Goal: Transaction & Acquisition: Purchase product/service

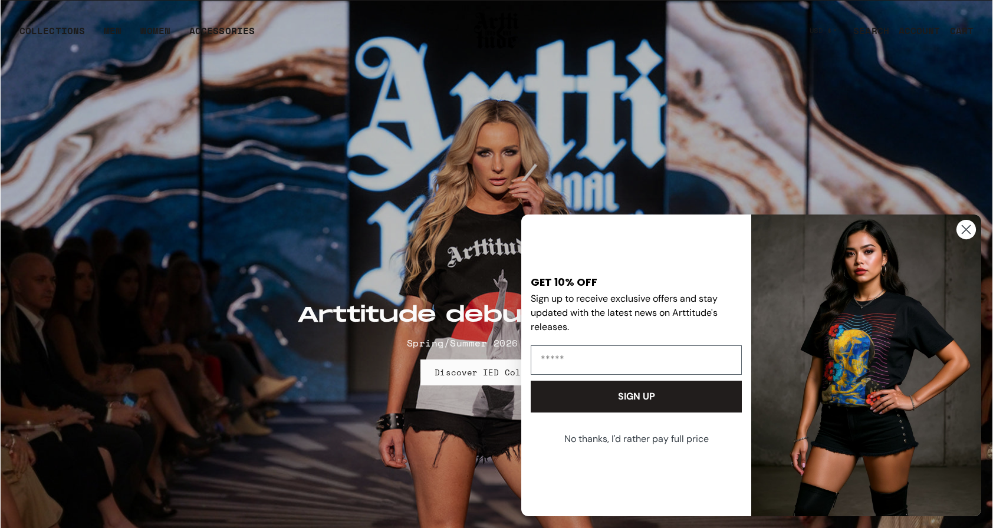
scroll to position [118, 0]
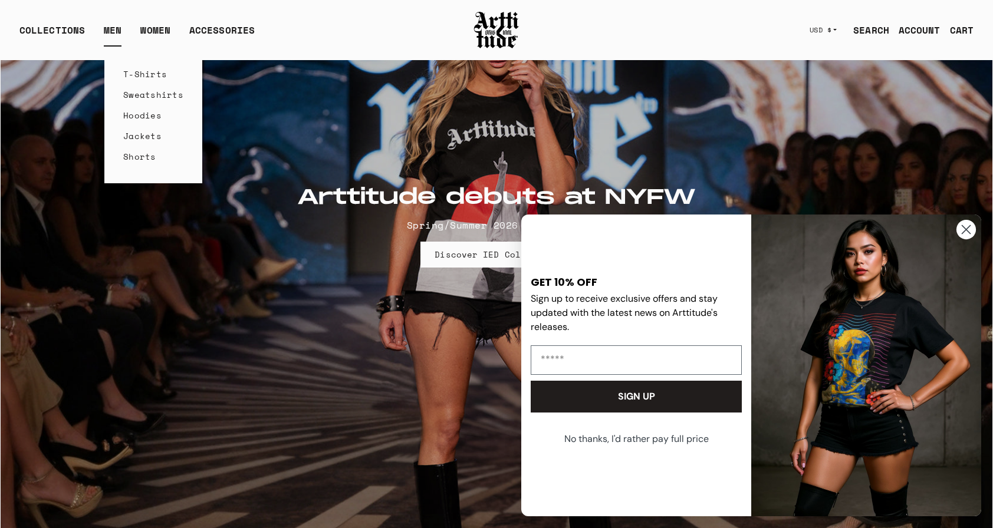
click at [117, 29] on link "MEN" at bounding box center [113, 35] width 18 height 24
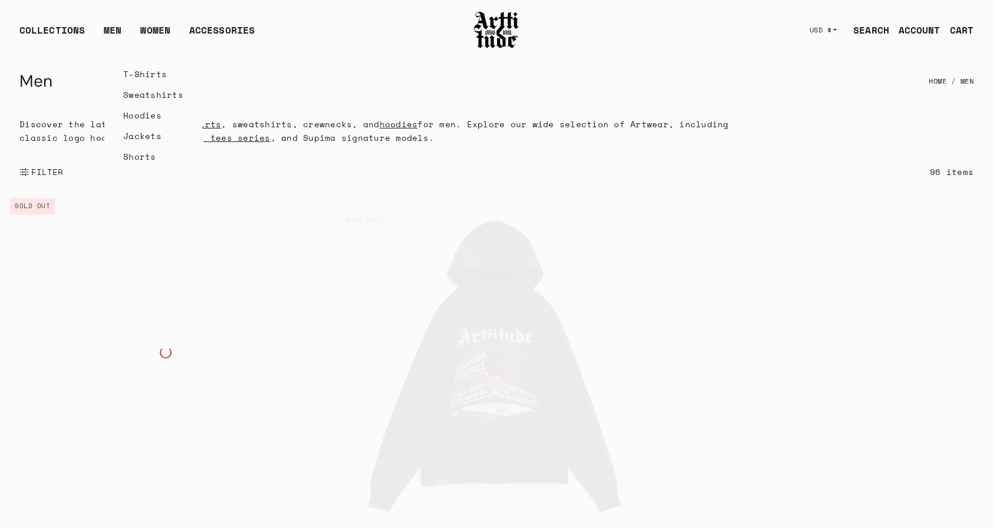
click at [137, 70] on link "T-Shirts" at bounding box center [153, 74] width 60 height 21
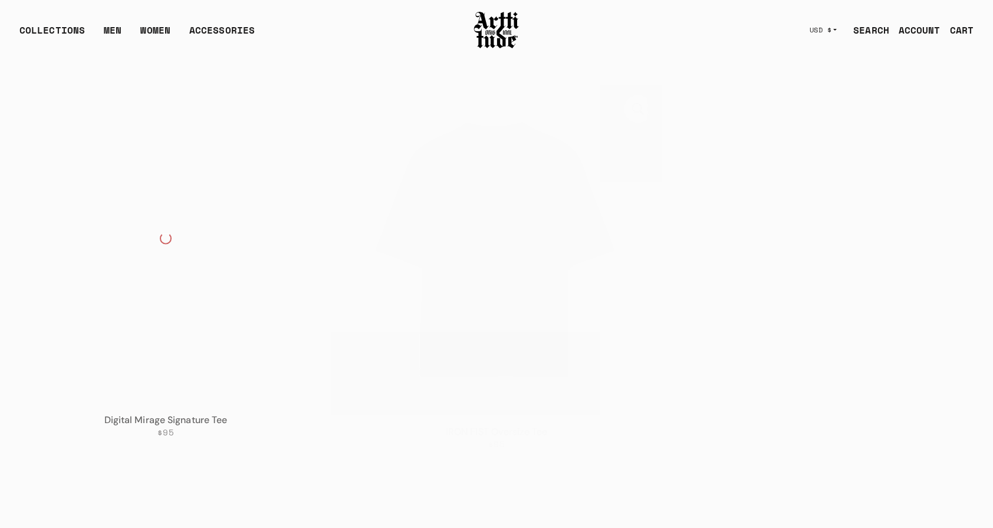
scroll to position [118, 0]
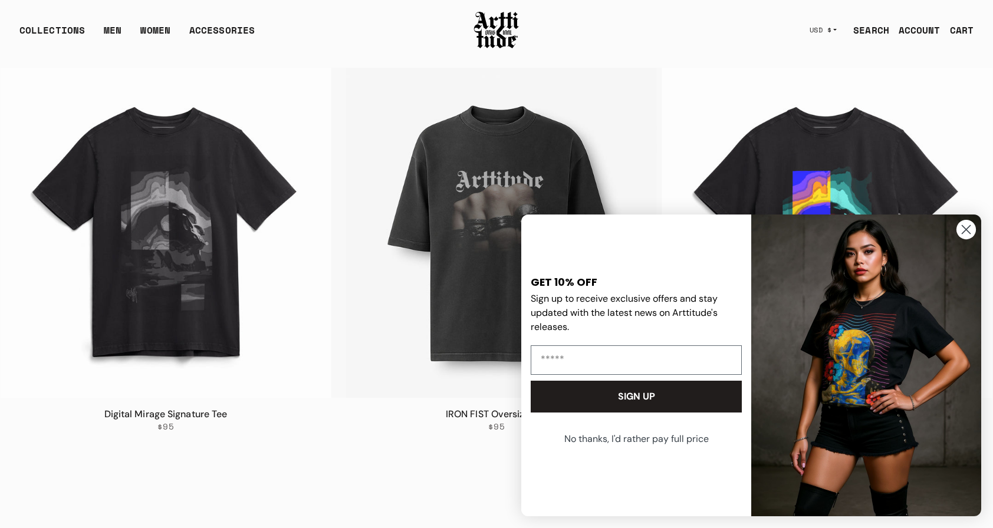
click at [974, 233] on circle "Close dialog" at bounding box center [965, 229] width 19 height 19
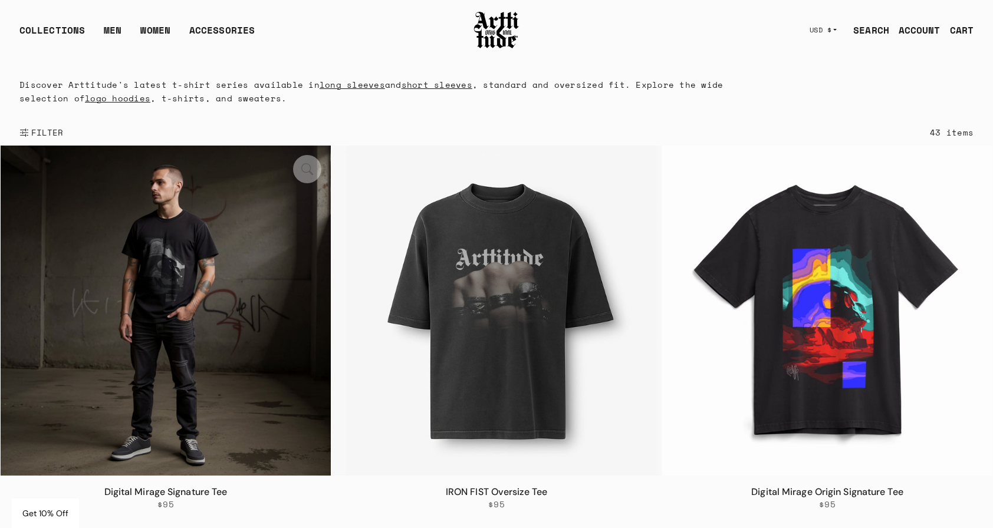
scroll to position [0, 0]
